Goal: Check status: Check status

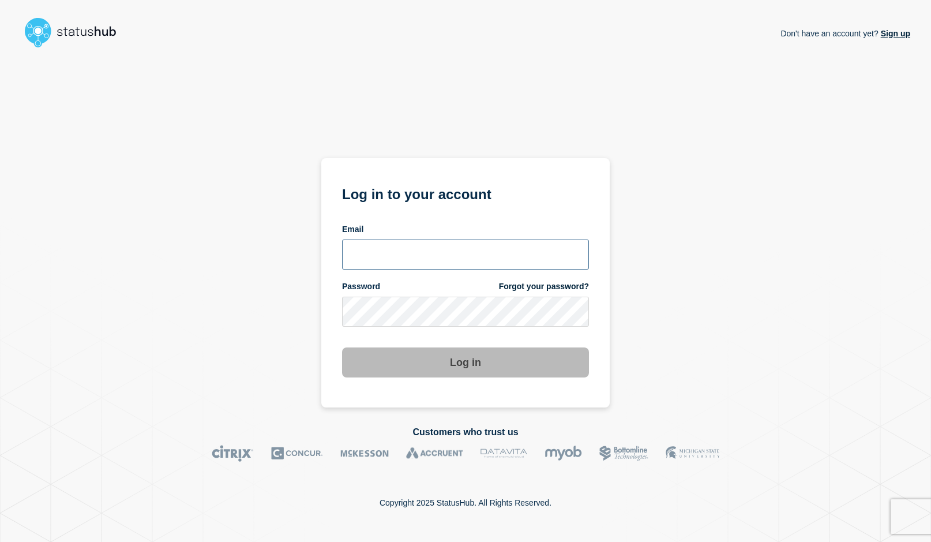
click at [411, 250] on input "email input" at bounding box center [465, 254] width 247 height 30
type input "psawado@clemson.edu"
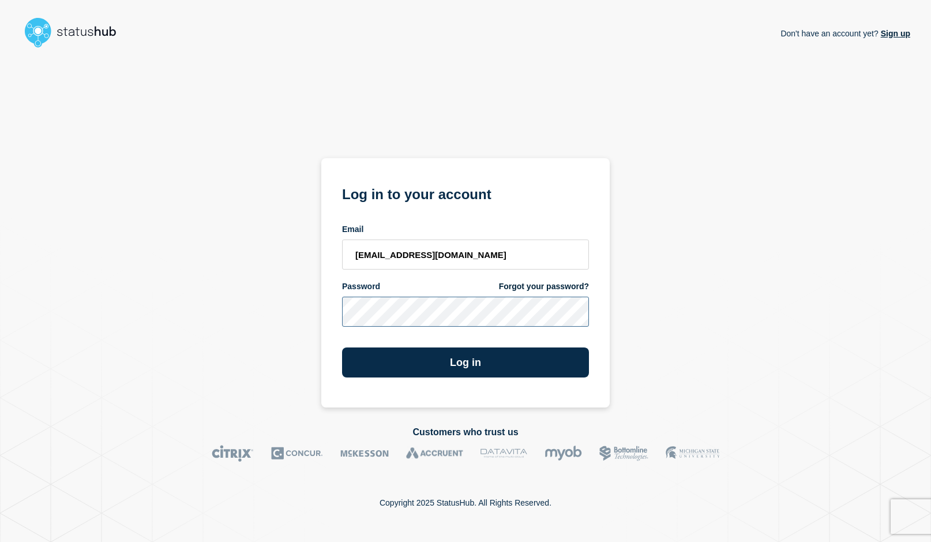
click at [342, 347] on button "Log in" at bounding box center [465, 362] width 247 height 30
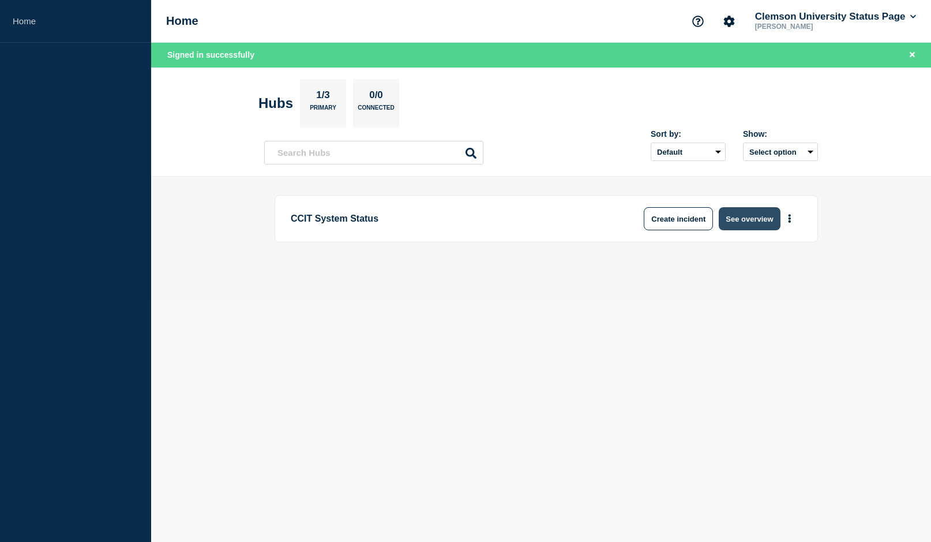
click at [732, 224] on button "See overview" at bounding box center [749, 218] width 61 height 23
